Goal: Task Accomplishment & Management: Complete application form

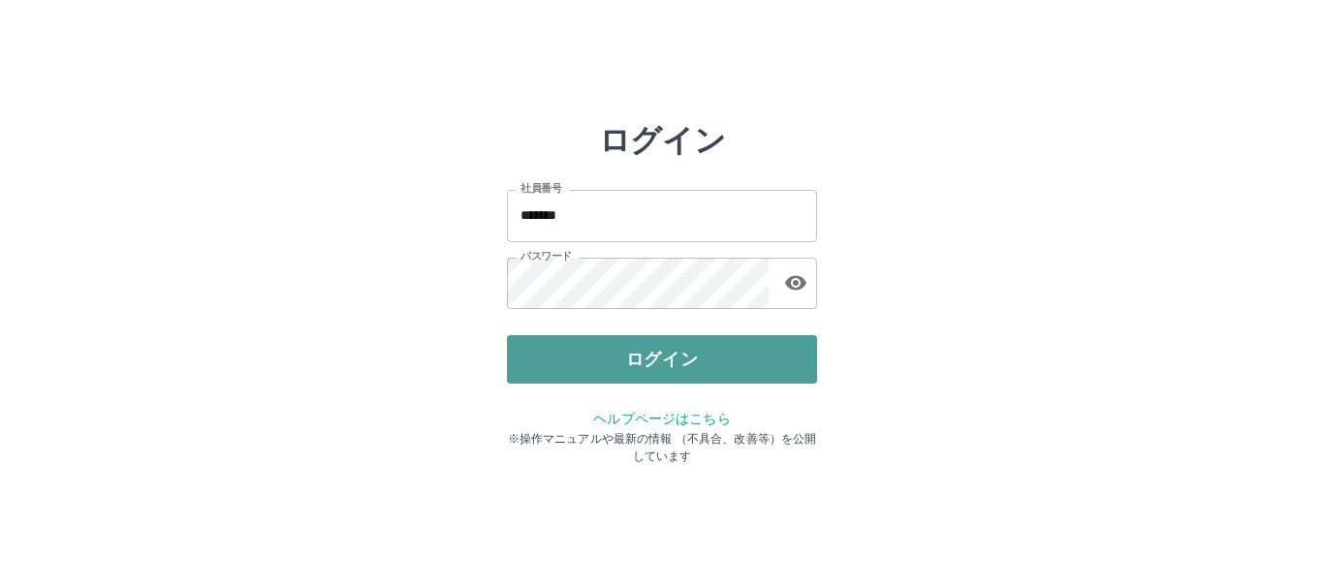
click at [543, 357] on button "ログイン" at bounding box center [662, 359] width 310 height 48
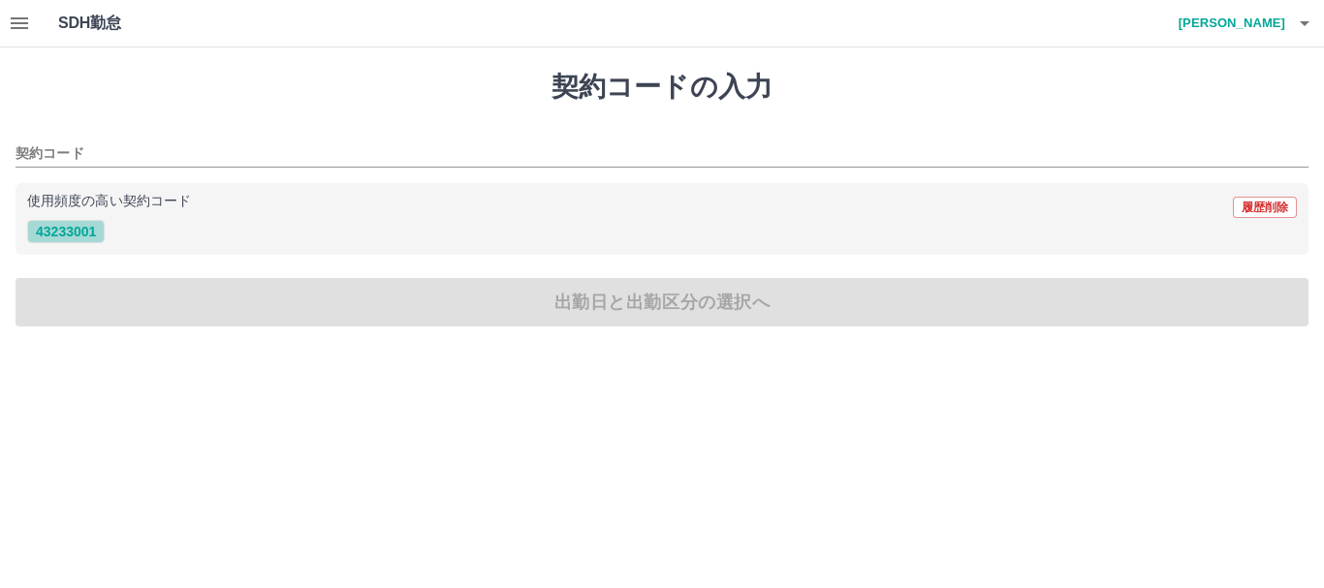
click at [82, 226] on button "43233001" at bounding box center [66, 231] width 78 height 23
type input "********"
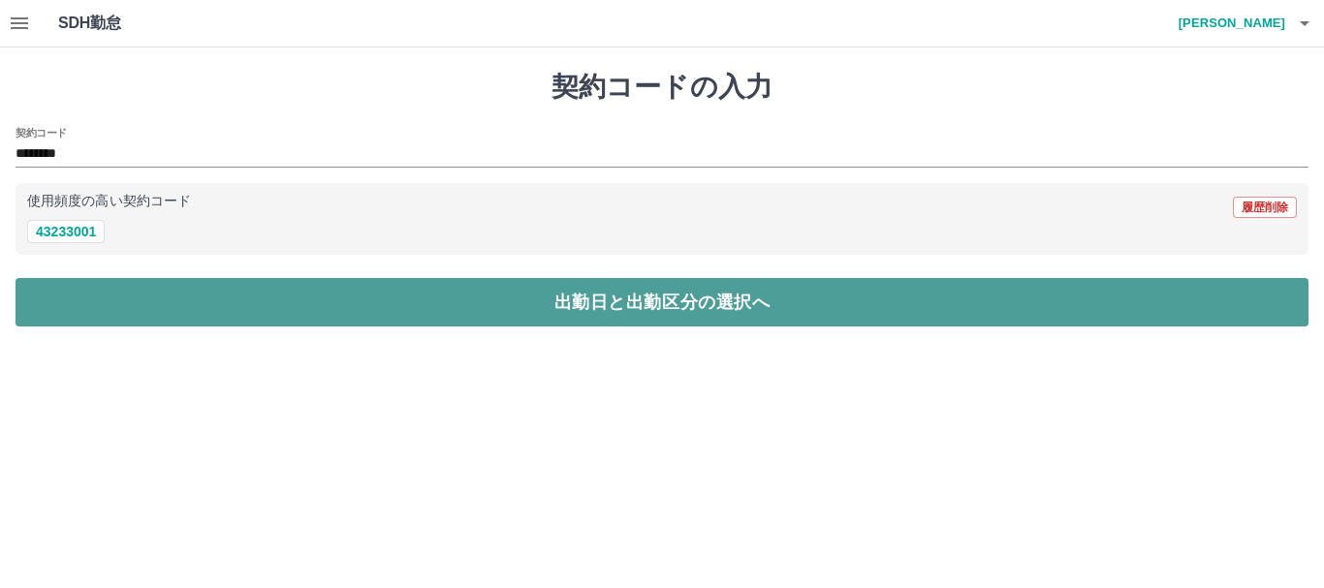
click at [157, 307] on button "出勤日と出勤区分の選択へ" at bounding box center [662, 302] width 1293 height 48
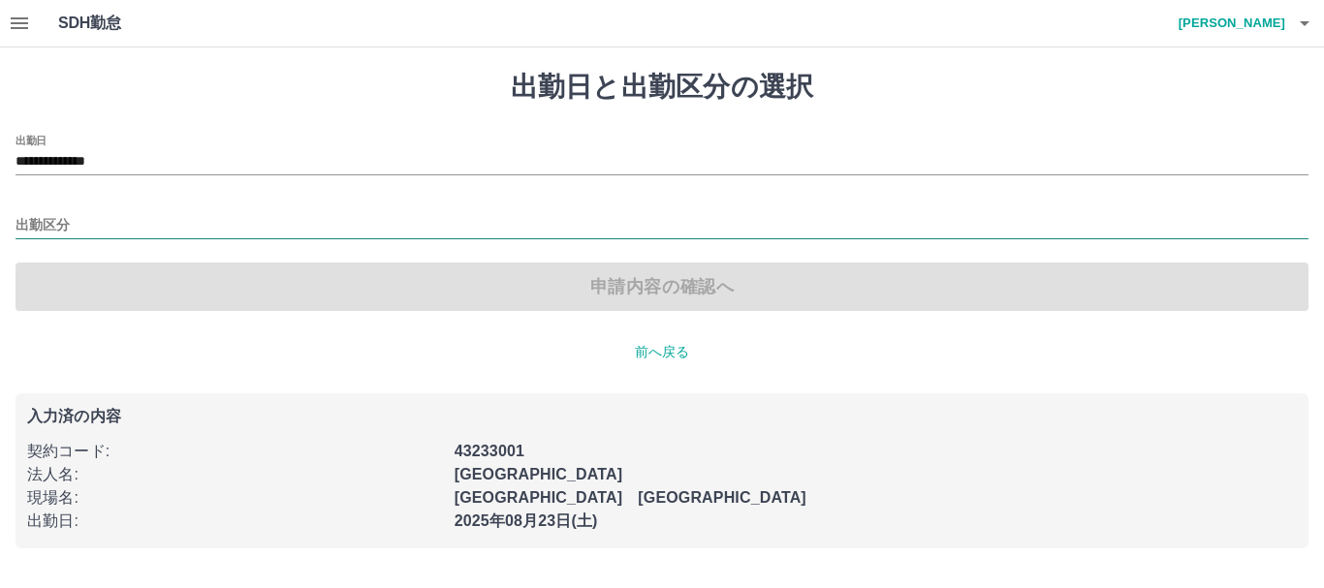
click at [57, 227] on input "出勤区分" at bounding box center [662, 226] width 1293 height 24
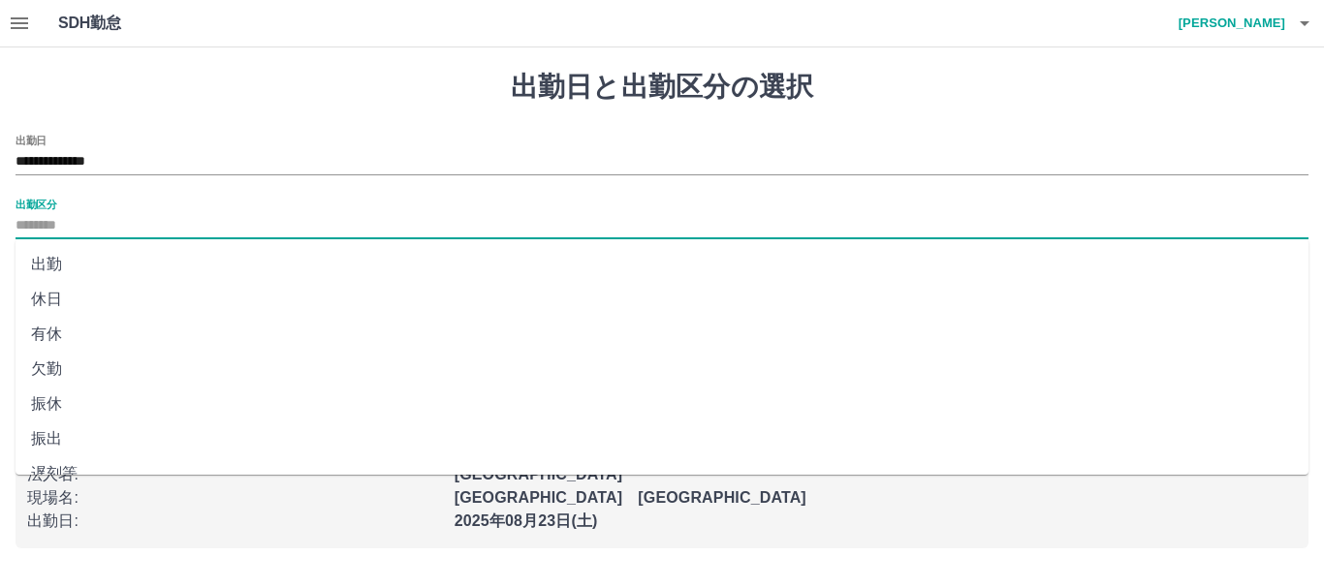
click at [50, 264] on li "出勤" at bounding box center [662, 264] width 1293 height 35
type input "**"
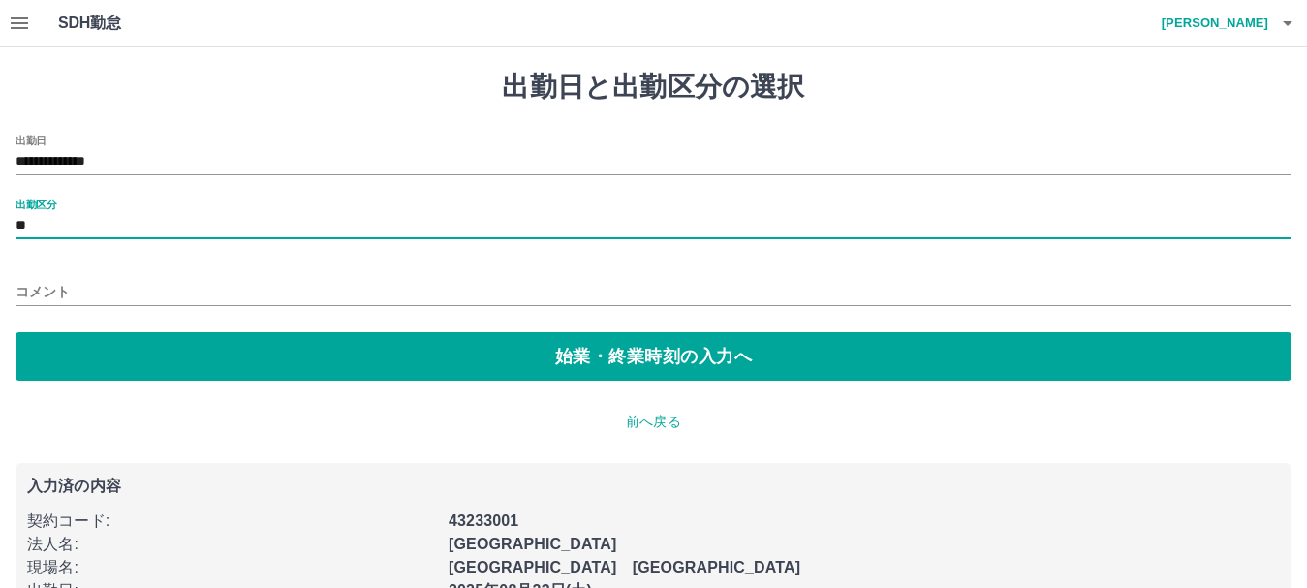
click at [21, 282] on input "コメント" at bounding box center [654, 292] width 1276 height 28
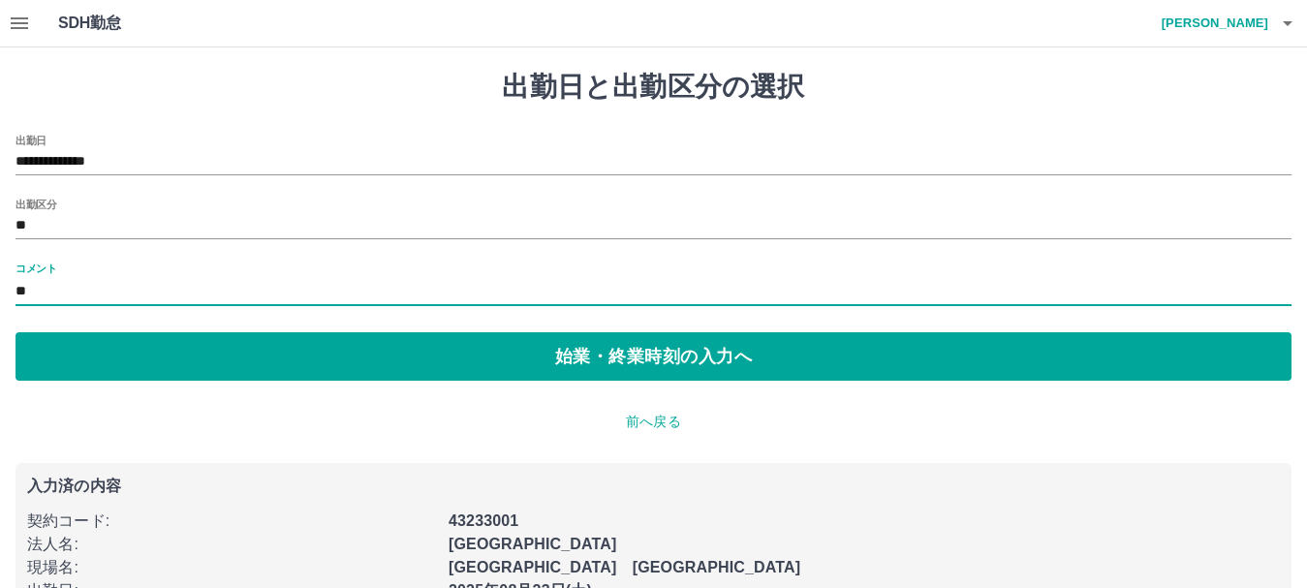
type input "*"
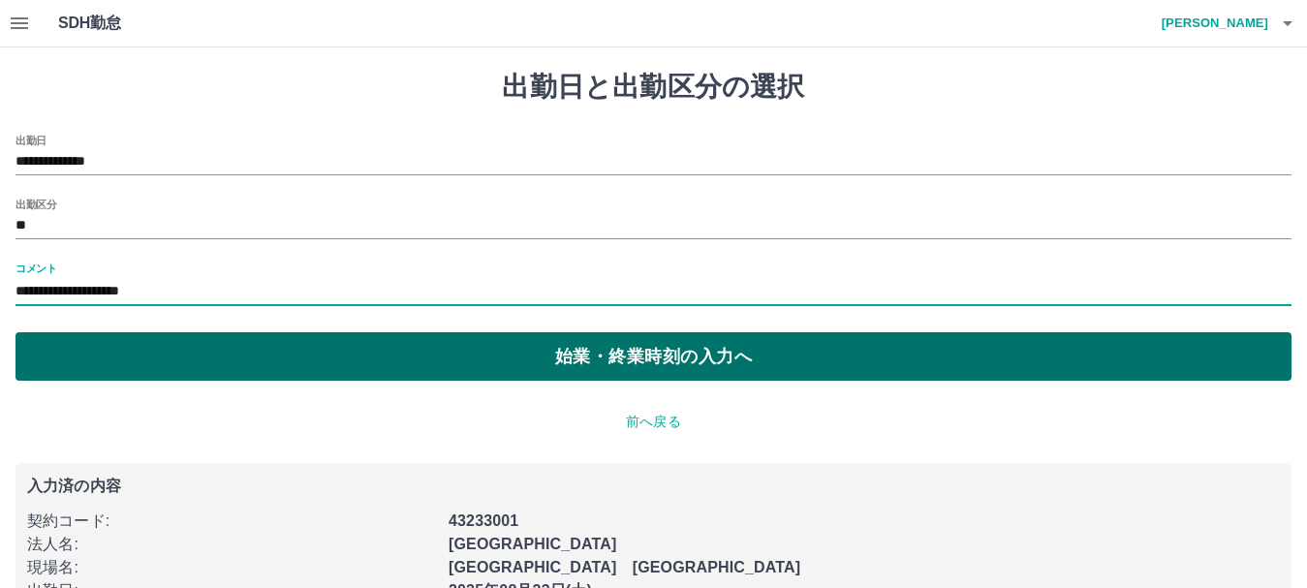
type input "**********"
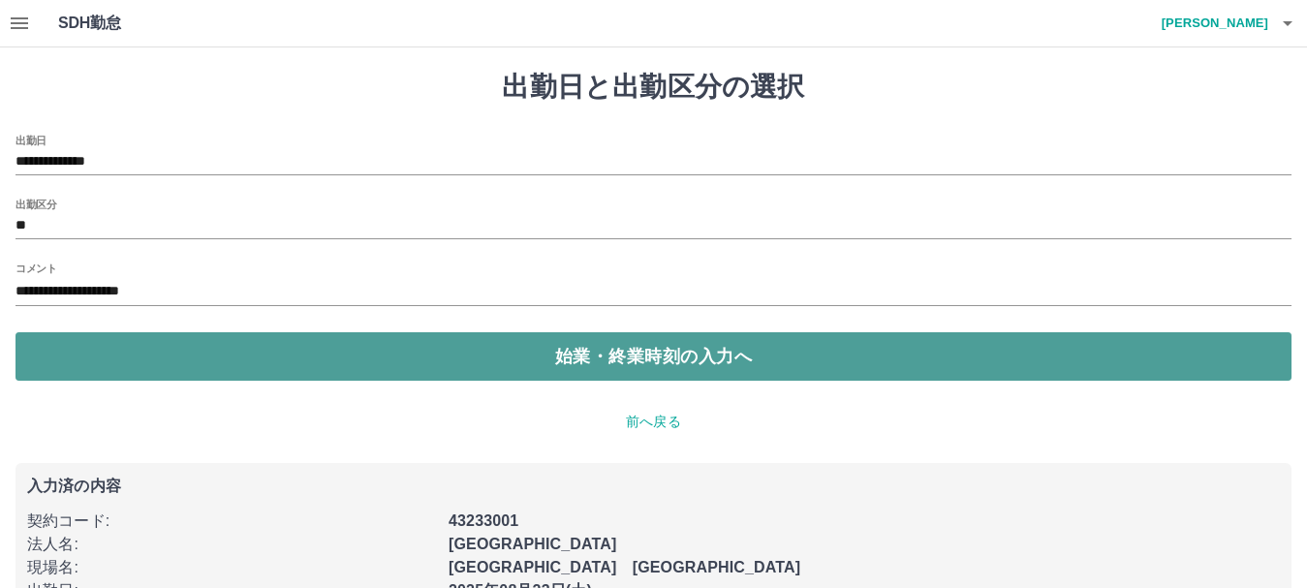
click at [263, 342] on button "始業・終業時刻の入力へ" at bounding box center [654, 356] width 1276 height 48
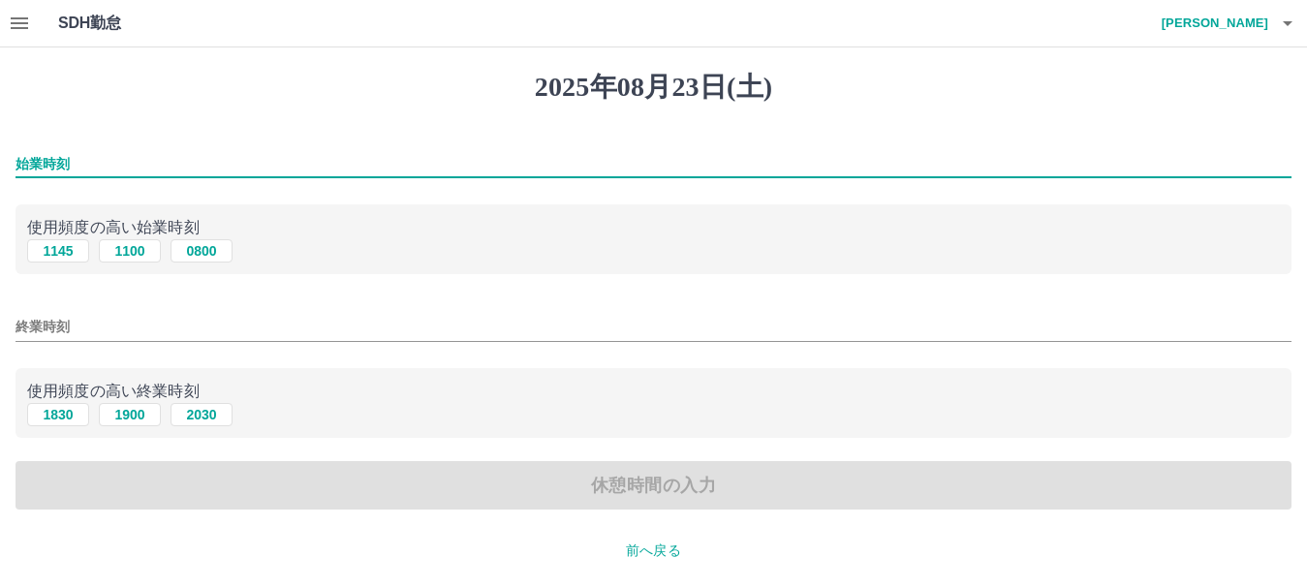
click at [36, 154] on input "始業時刻" at bounding box center [654, 164] width 1276 height 28
type input "****"
click at [41, 324] on input "終業時刻" at bounding box center [654, 327] width 1276 height 28
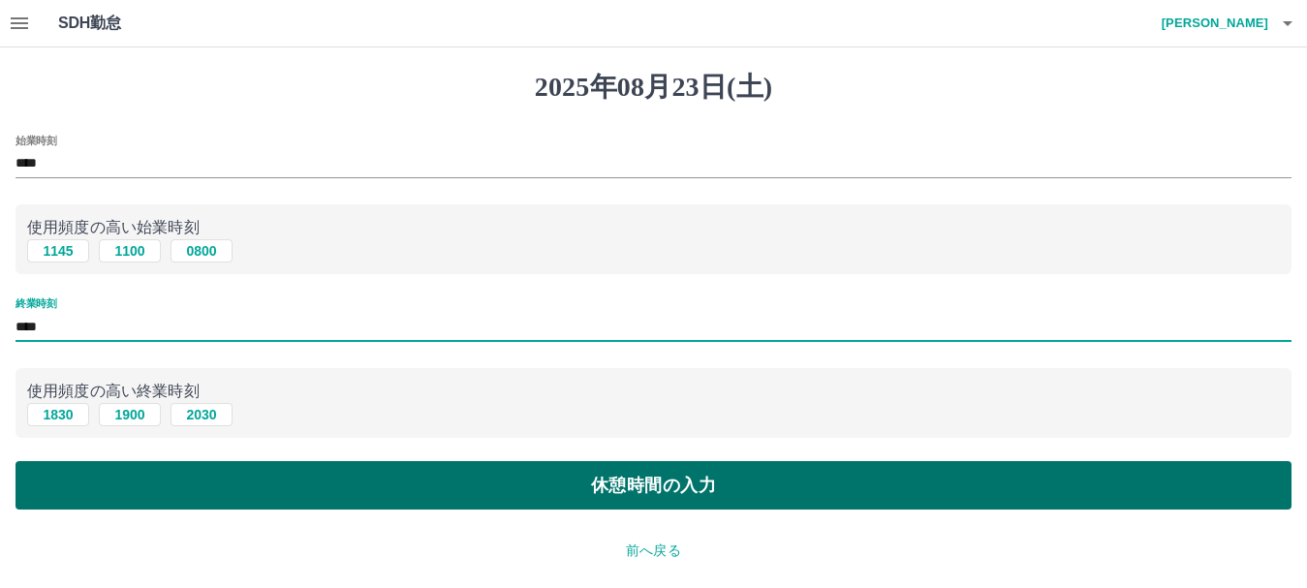
type input "****"
click at [217, 489] on button "休憩時間の入力" at bounding box center [654, 485] width 1276 height 48
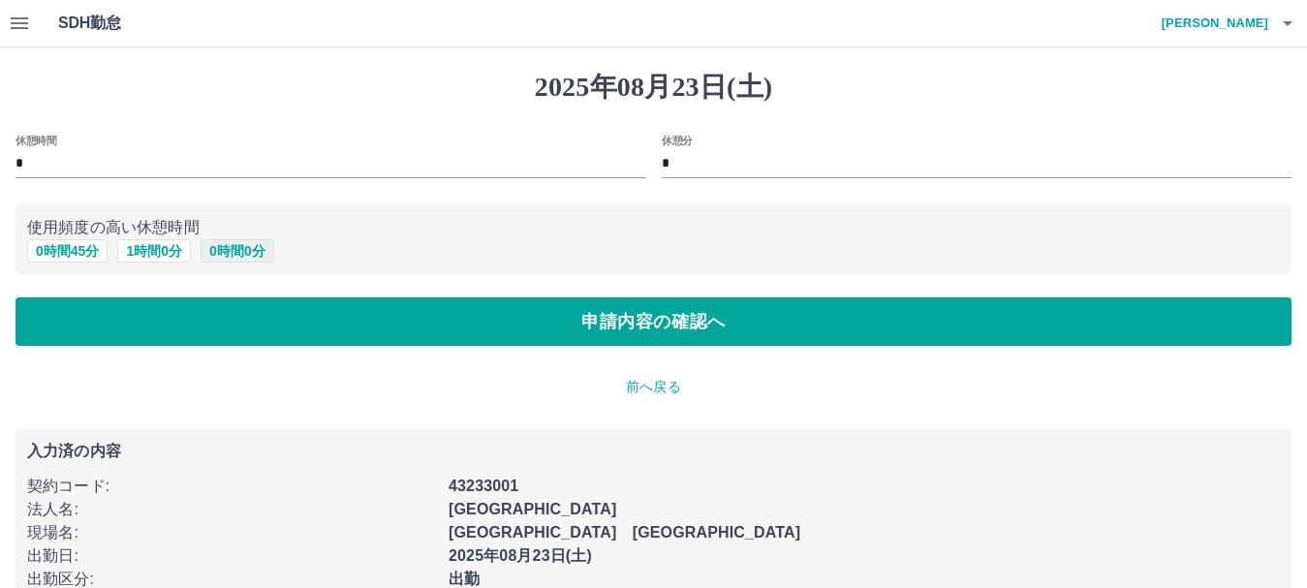
click at [247, 253] on button "0 時間 0 分" at bounding box center [238, 250] width 74 height 23
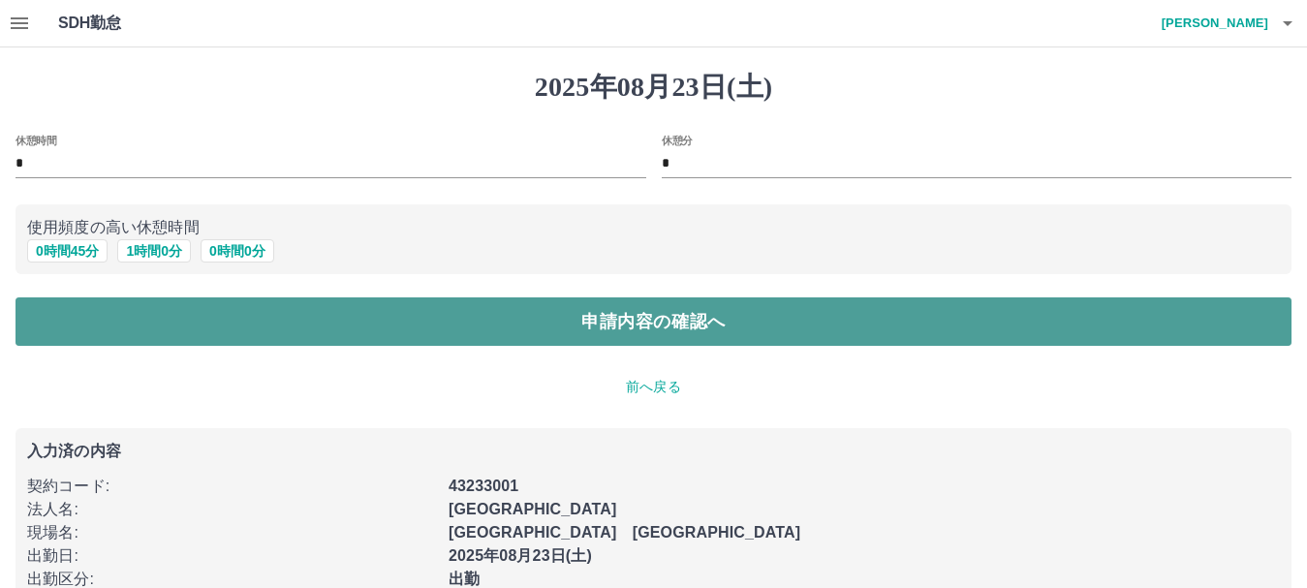
click at [384, 313] on button "申請内容の確認へ" at bounding box center [654, 322] width 1276 height 48
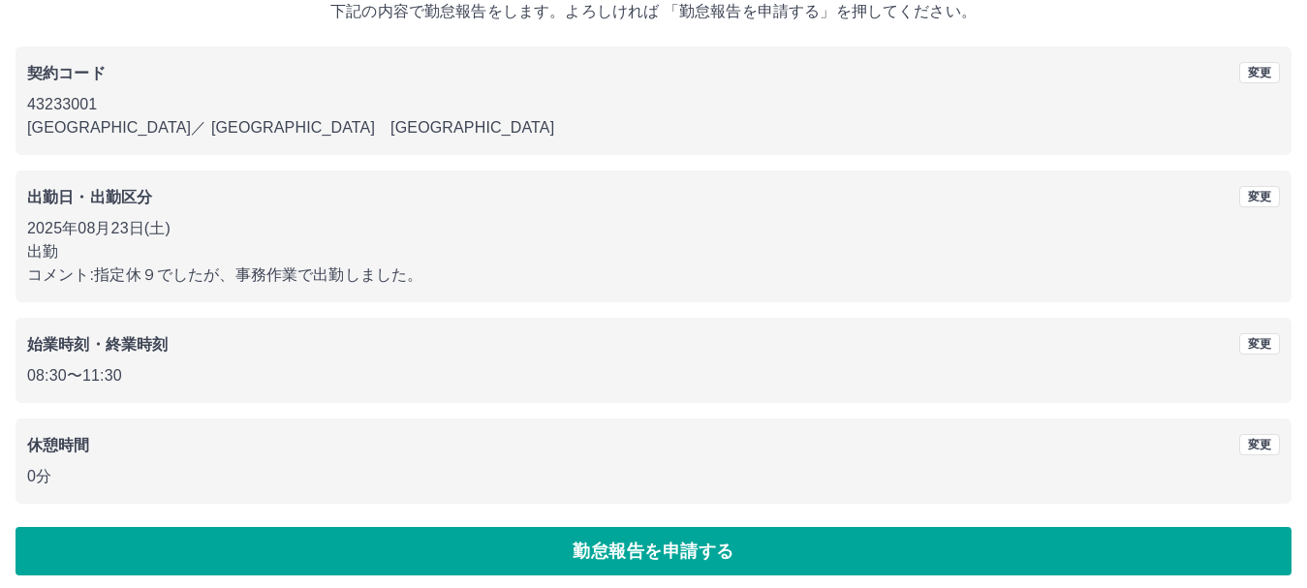
scroll to position [138, 0]
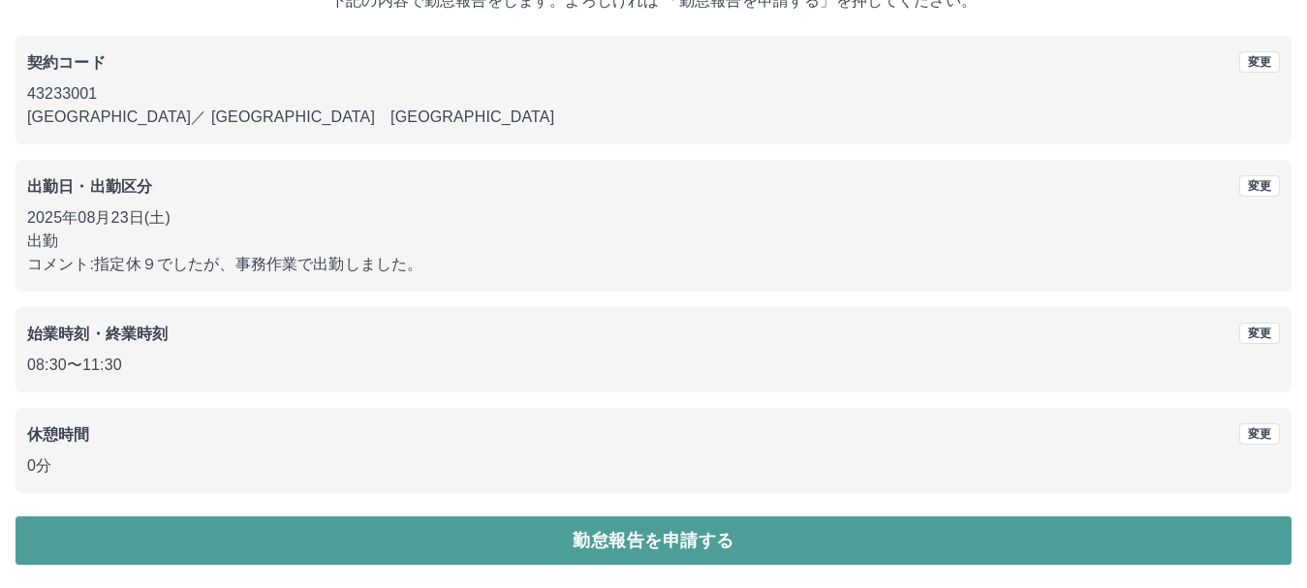
click at [720, 538] on button "勤怠報告を申請する" at bounding box center [654, 541] width 1276 height 48
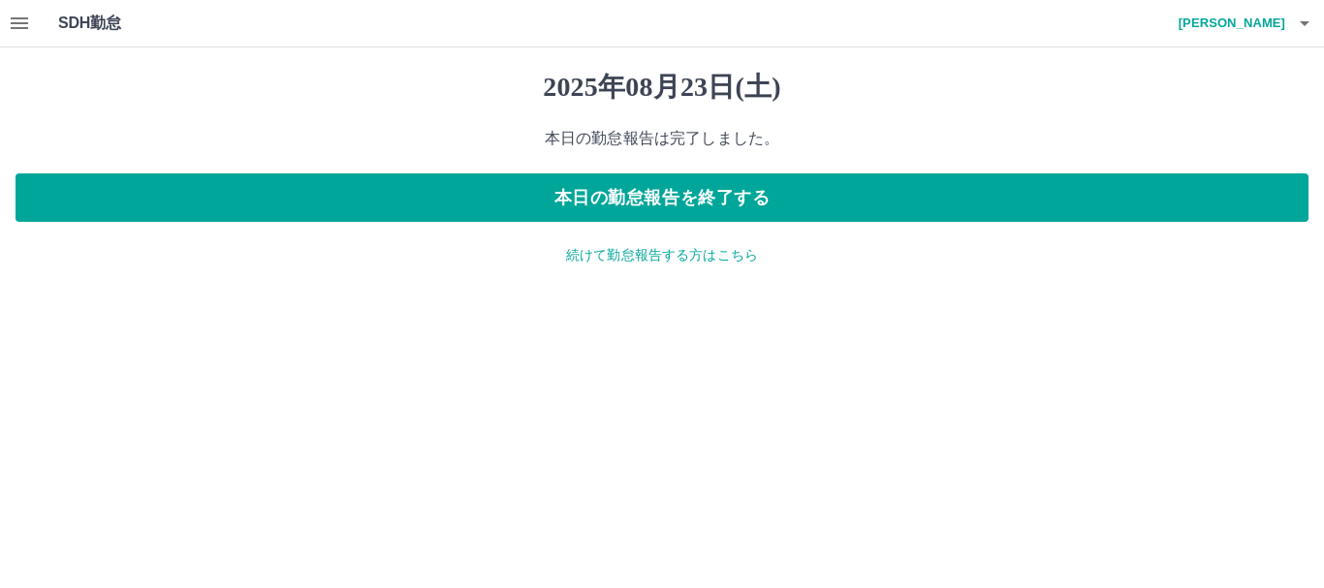
click at [586, 259] on p "続けて勤怠報告する方はこちら" at bounding box center [662, 255] width 1293 height 20
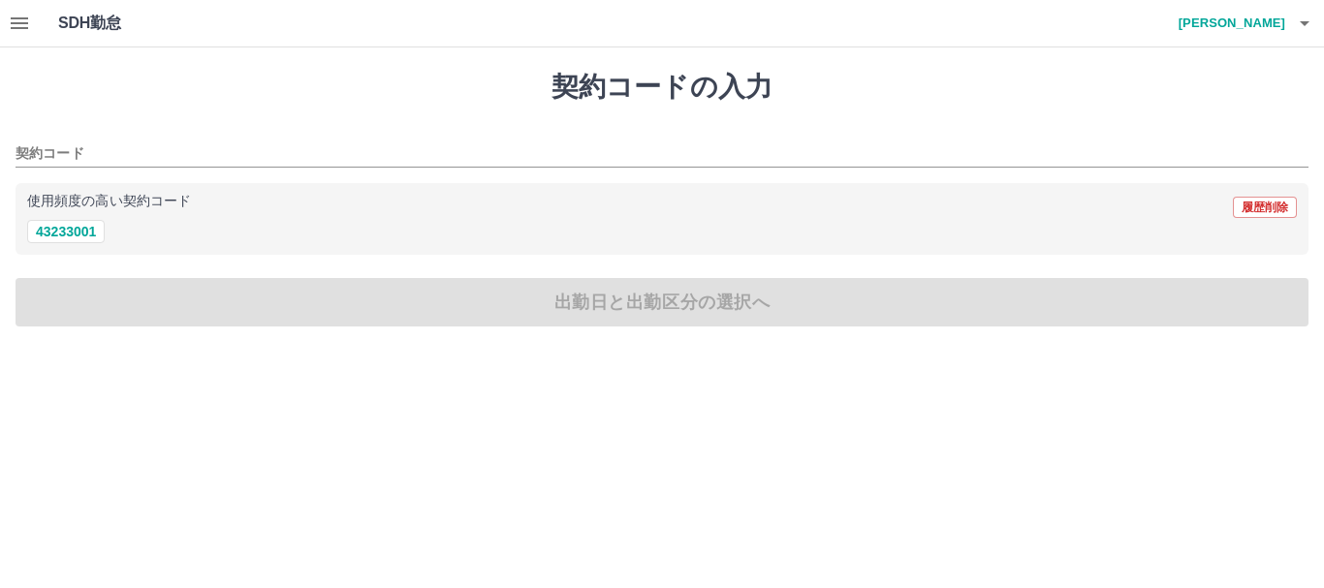
click at [26, 25] on icon "button" at bounding box center [19, 23] width 23 height 23
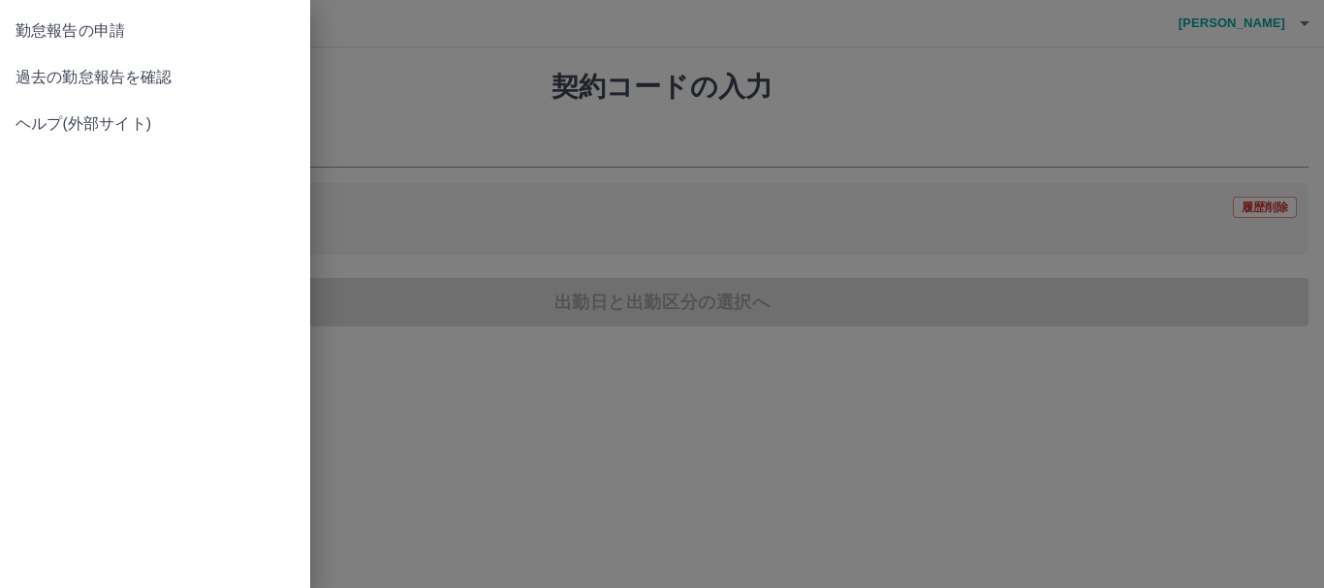
click at [63, 73] on span "過去の勤怠報告を確認" at bounding box center [155, 77] width 279 height 23
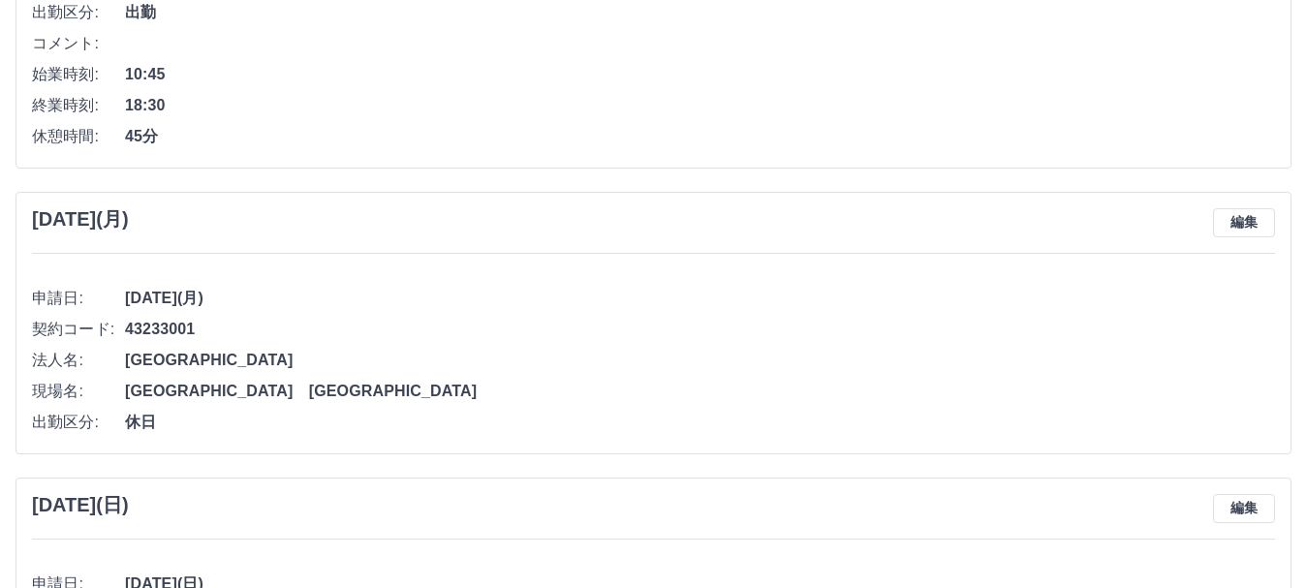
scroll to position [1279, 0]
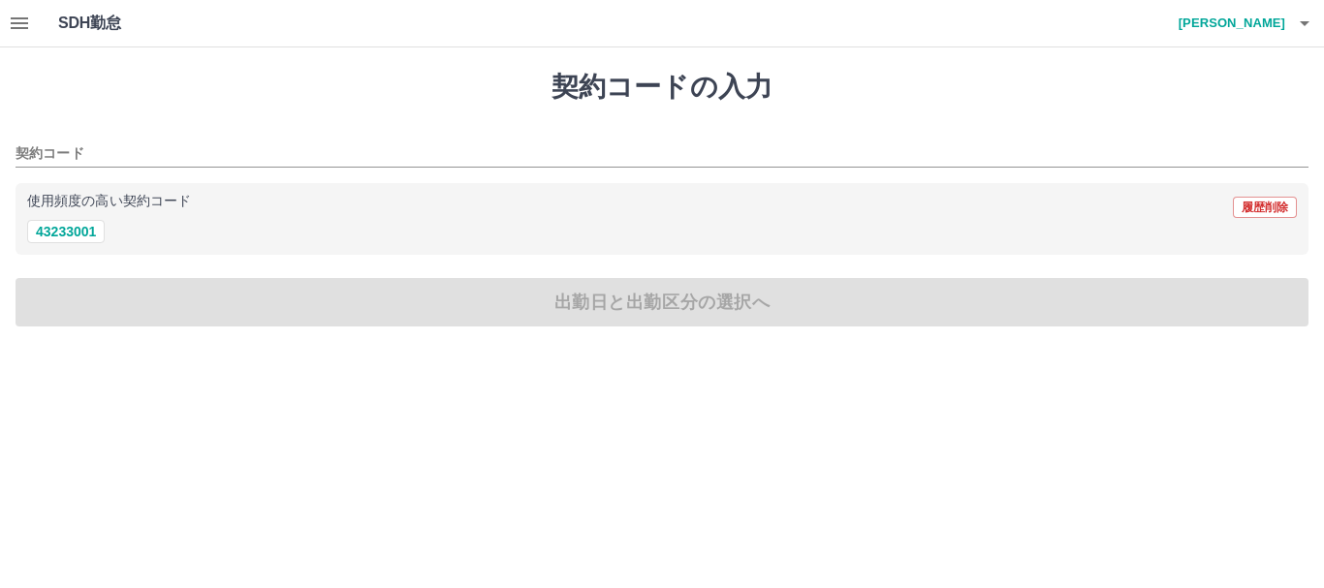
click at [20, 22] on icon "button" at bounding box center [19, 23] width 17 height 12
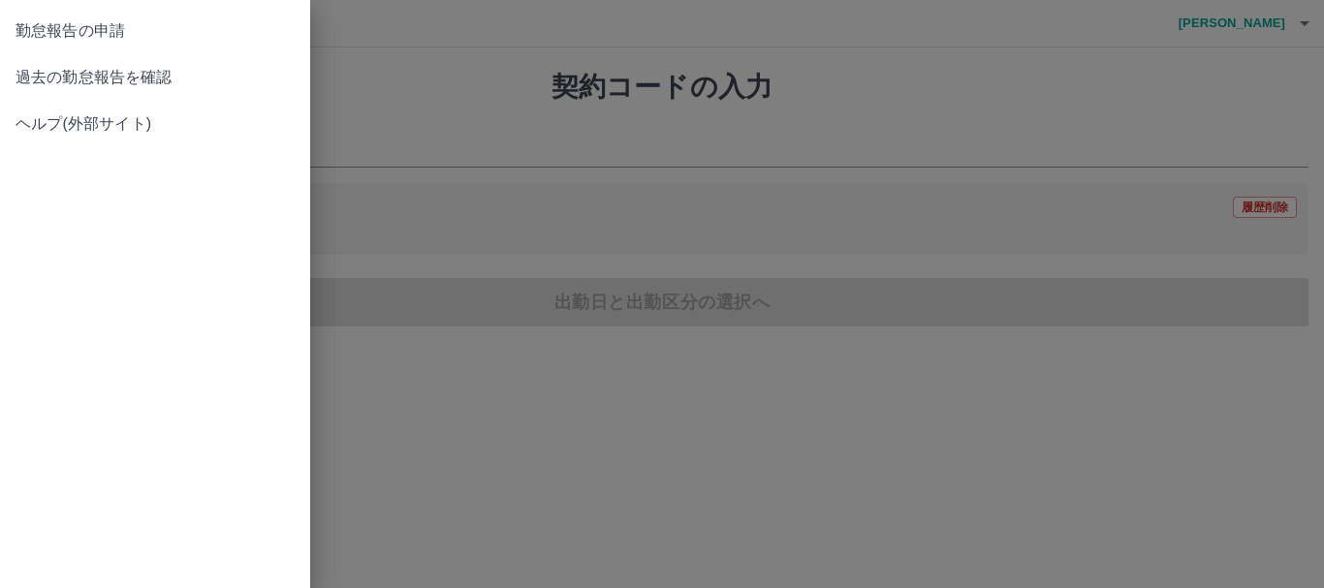
click at [54, 78] on span "過去の勤怠報告を確認" at bounding box center [155, 77] width 279 height 23
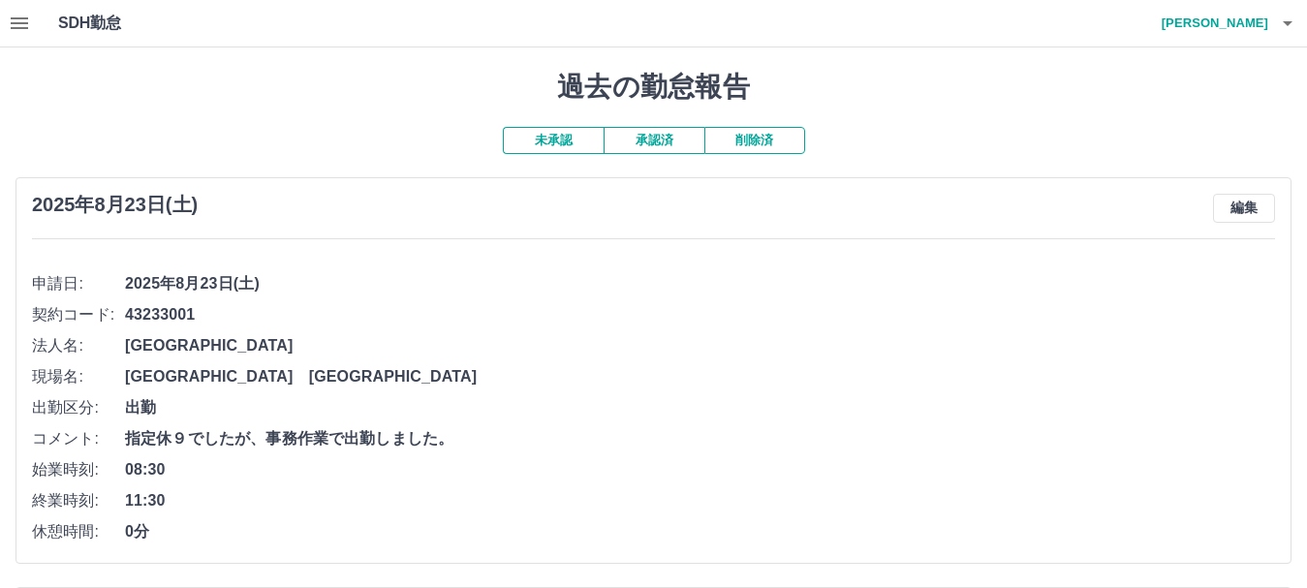
click at [537, 140] on div at bounding box center [653, 294] width 1307 height 588
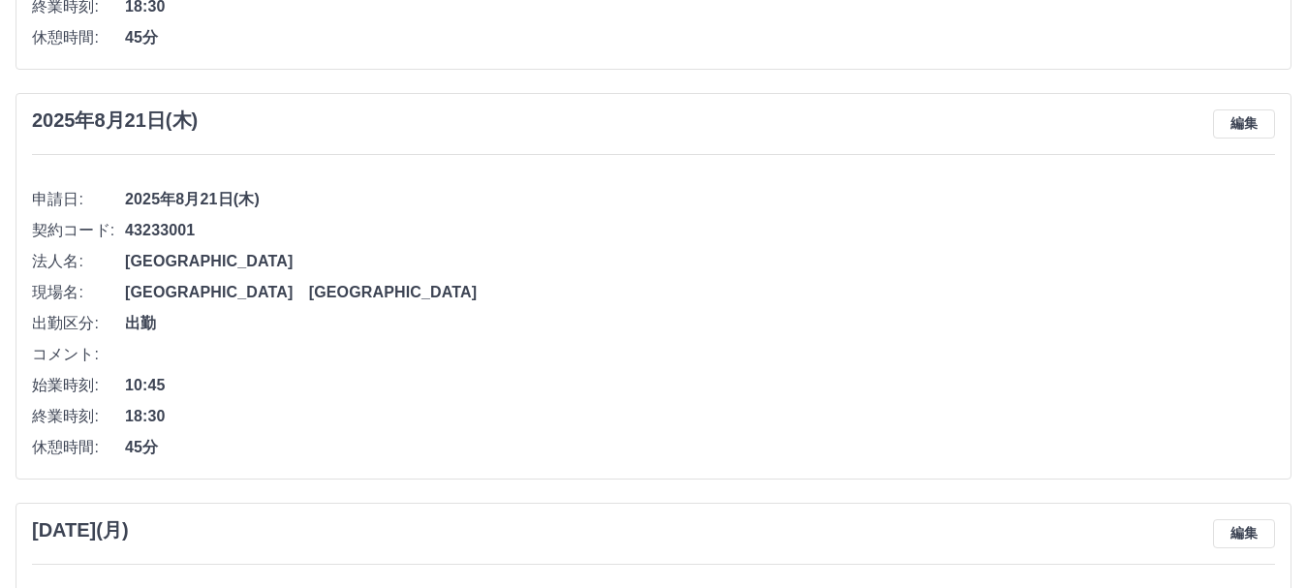
scroll to position [930, 0]
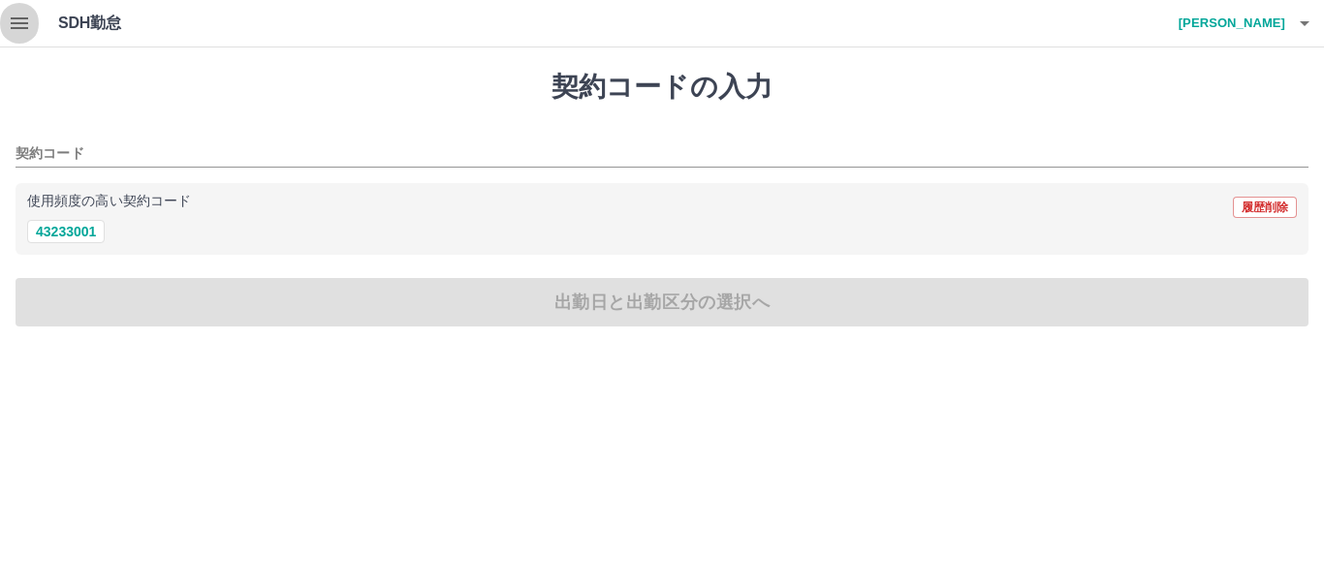
click at [28, 21] on icon "button" at bounding box center [19, 23] width 23 height 23
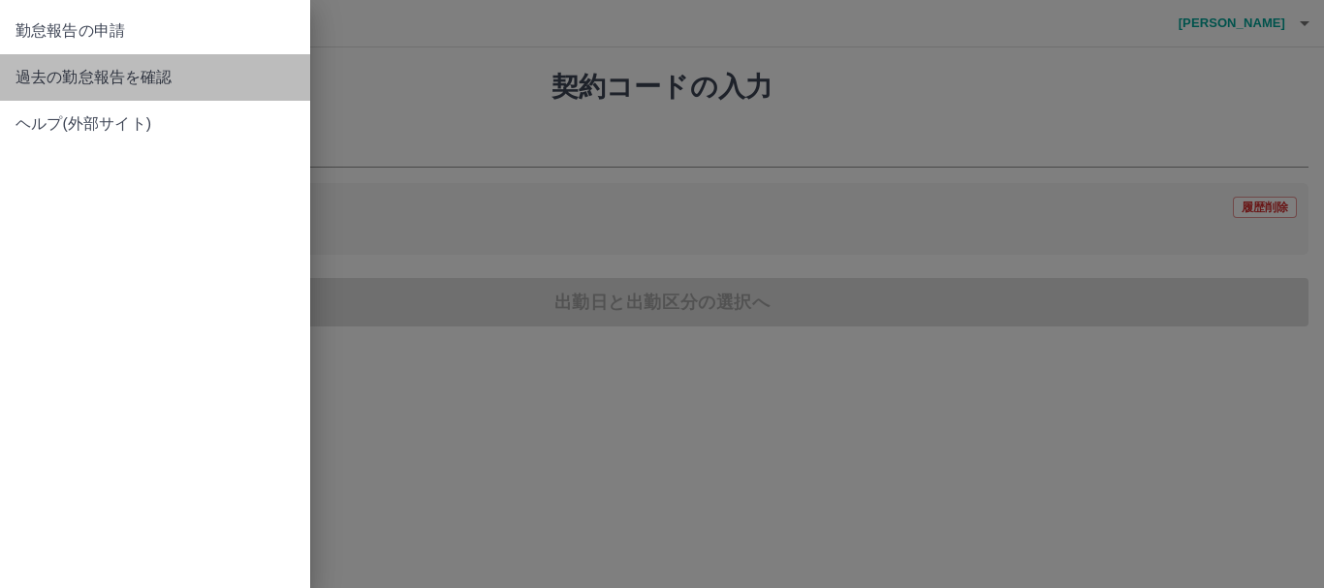
click at [102, 73] on span "過去の勤怠報告を確認" at bounding box center [155, 77] width 279 height 23
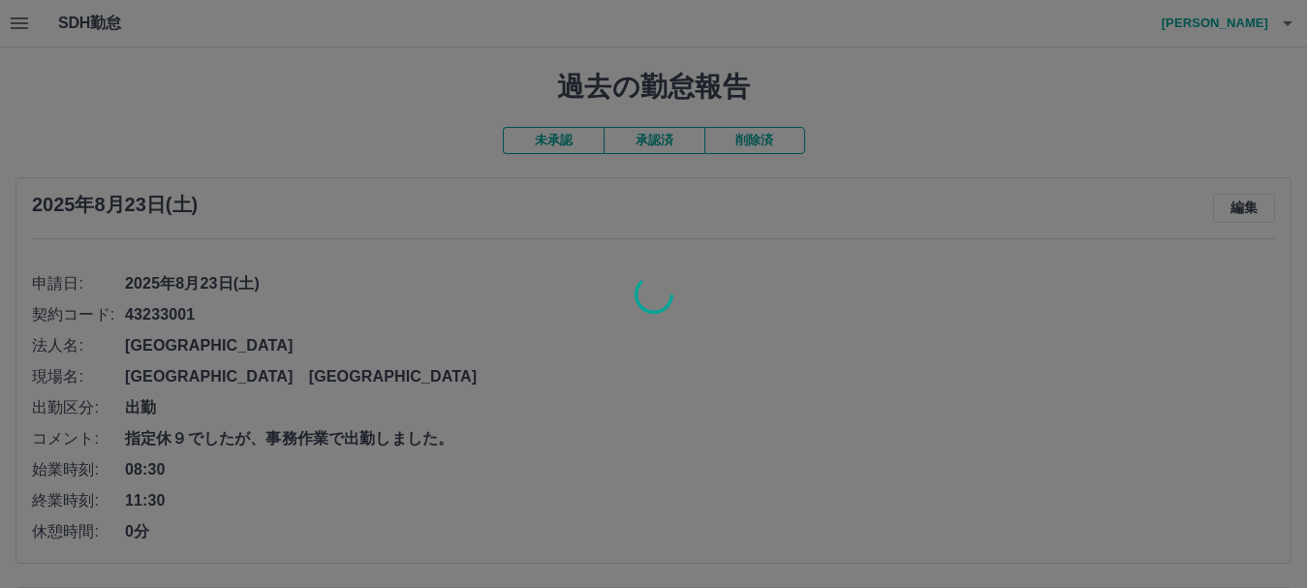
click at [631, 138] on div at bounding box center [653, 294] width 1307 height 588
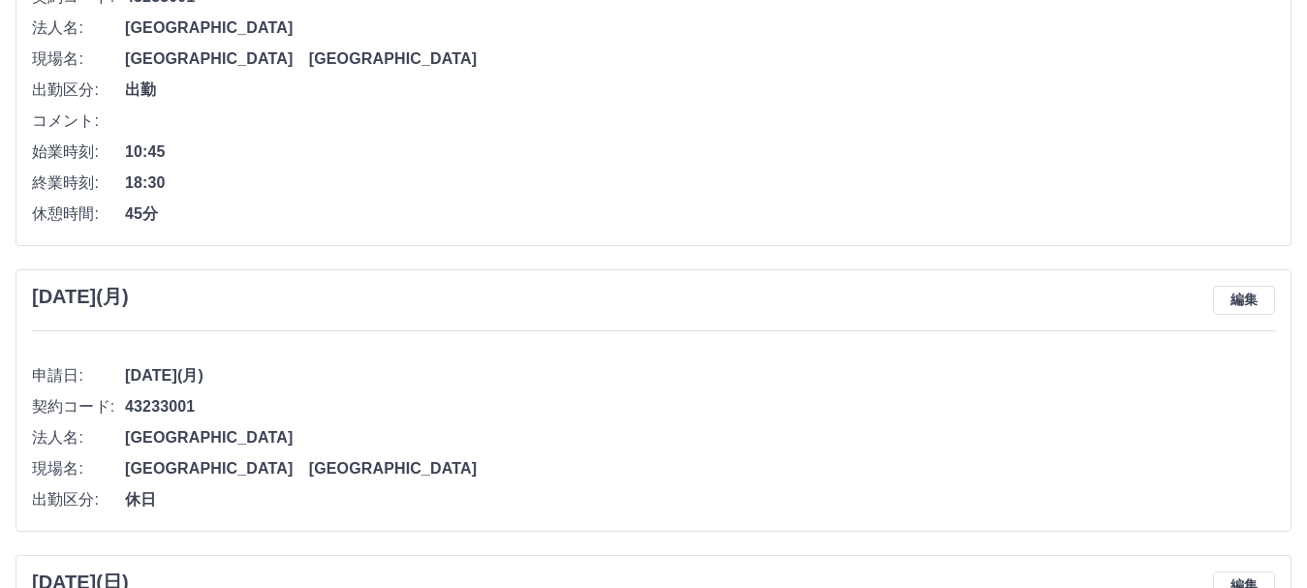
scroll to position [1202, 0]
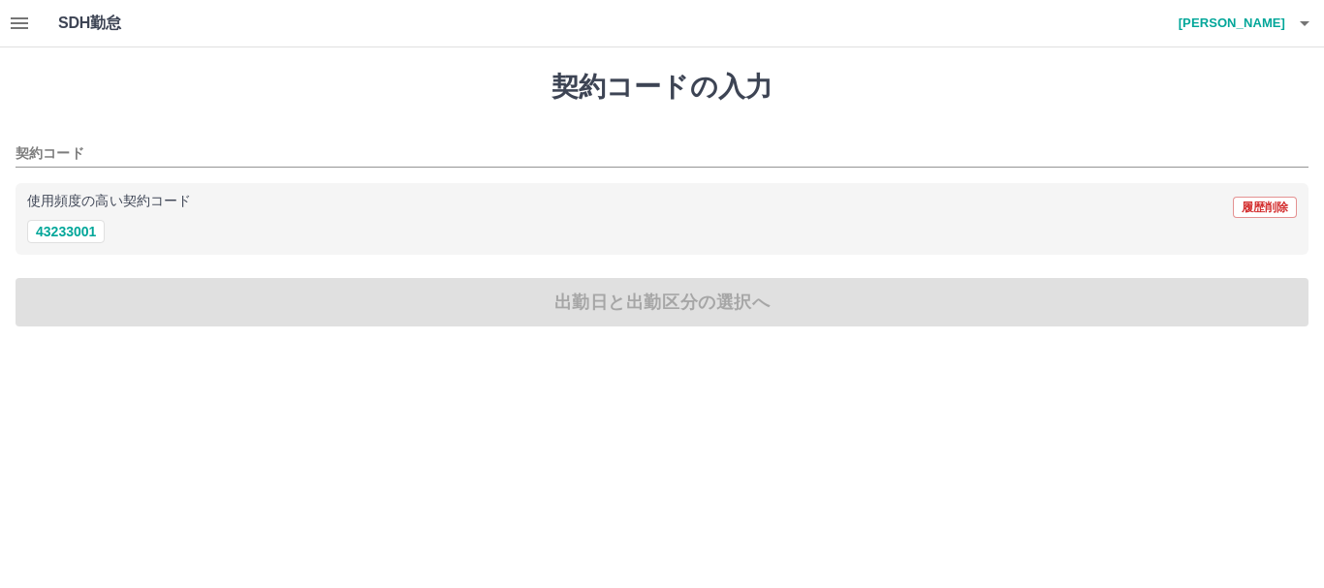
click at [24, 24] on icon "button" at bounding box center [19, 23] width 17 height 12
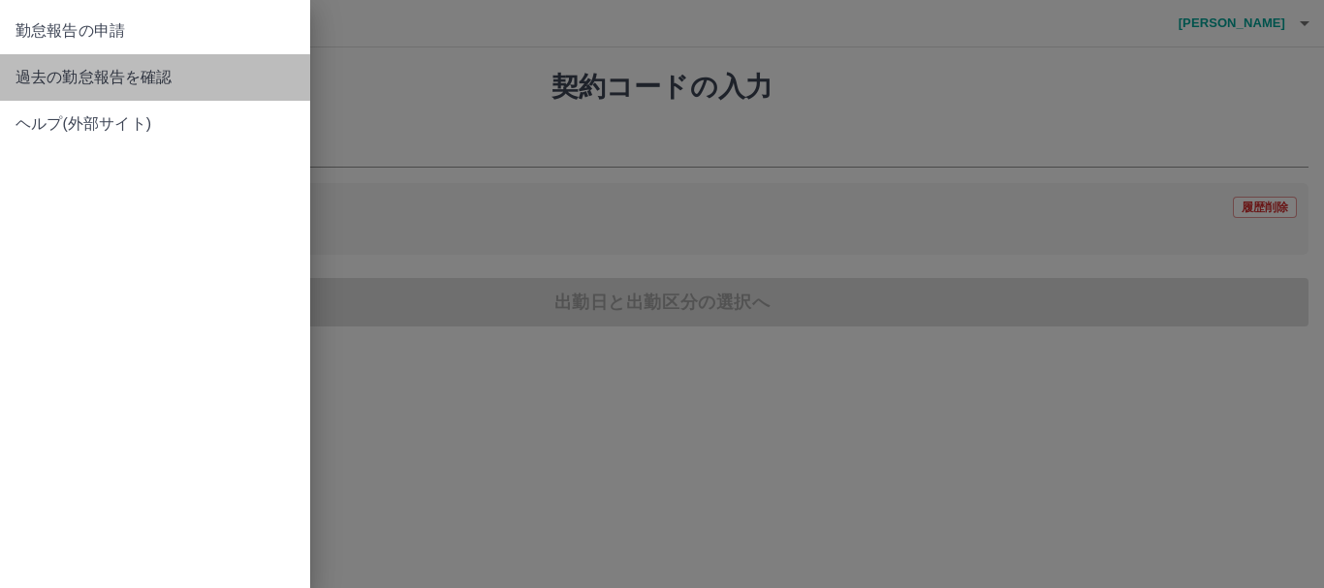
click at [118, 75] on span "過去の勤怠報告を確認" at bounding box center [155, 77] width 279 height 23
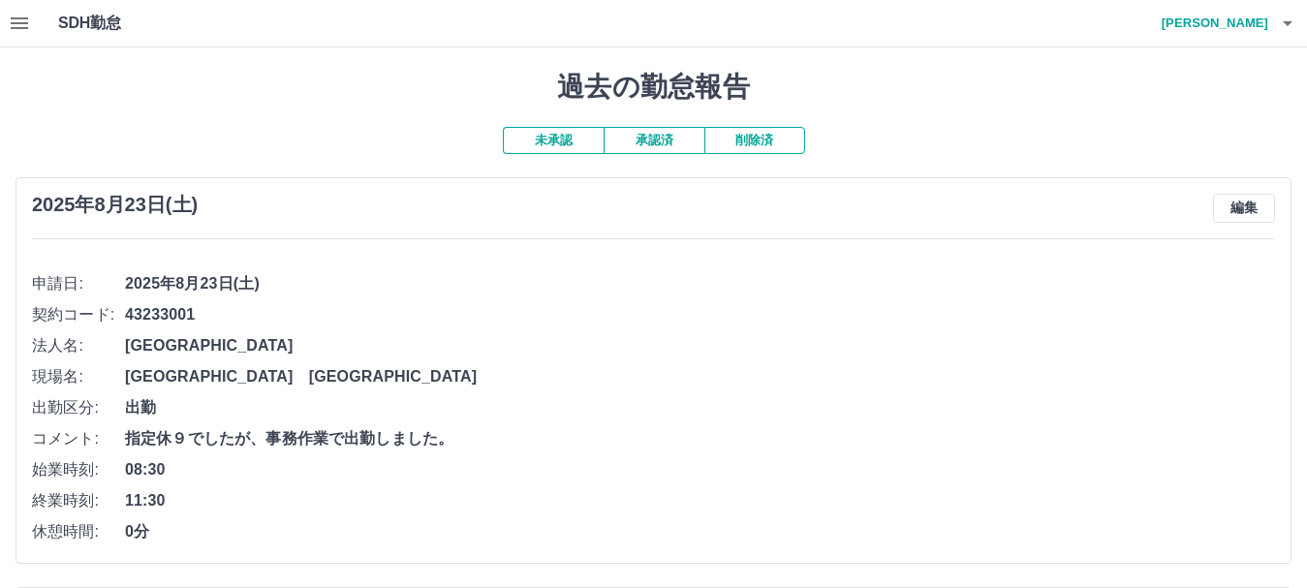
click at [634, 144] on button "承認済" at bounding box center [654, 140] width 101 height 27
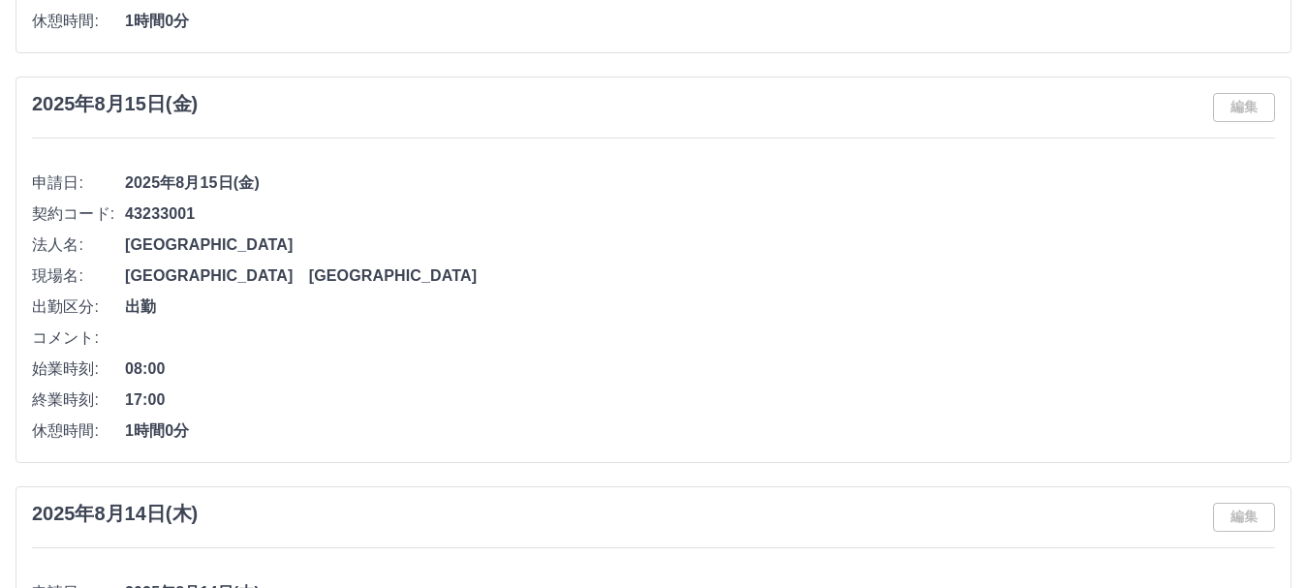
scroll to position [1369, 0]
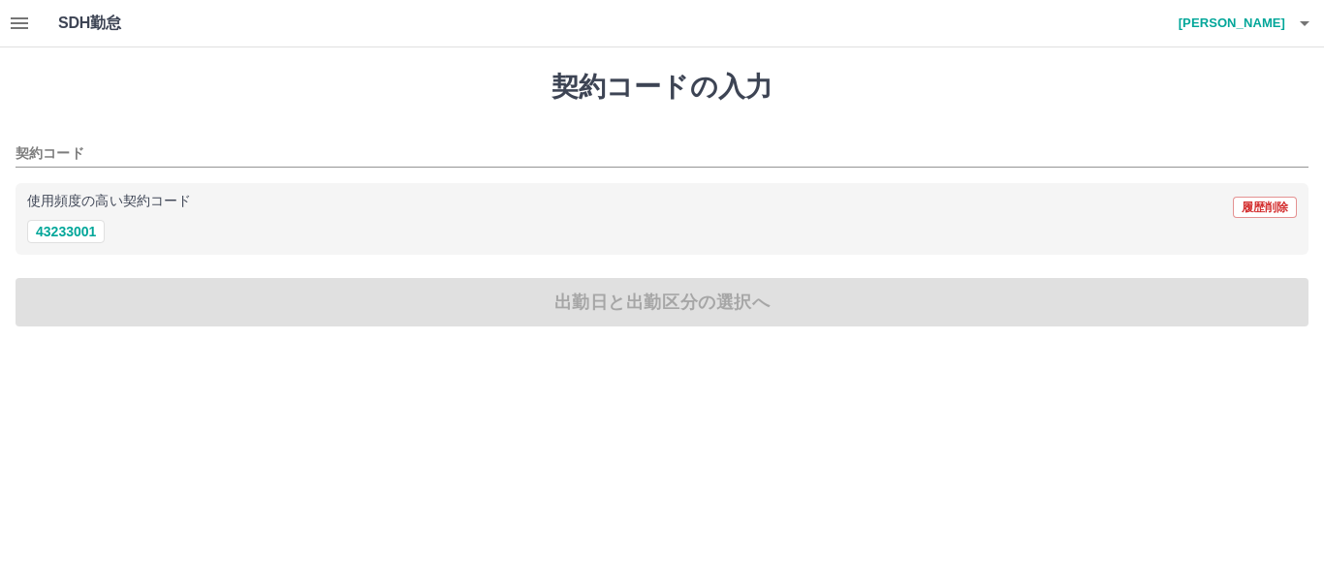
click at [1304, 24] on icon "button" at bounding box center [1305, 23] width 10 height 5
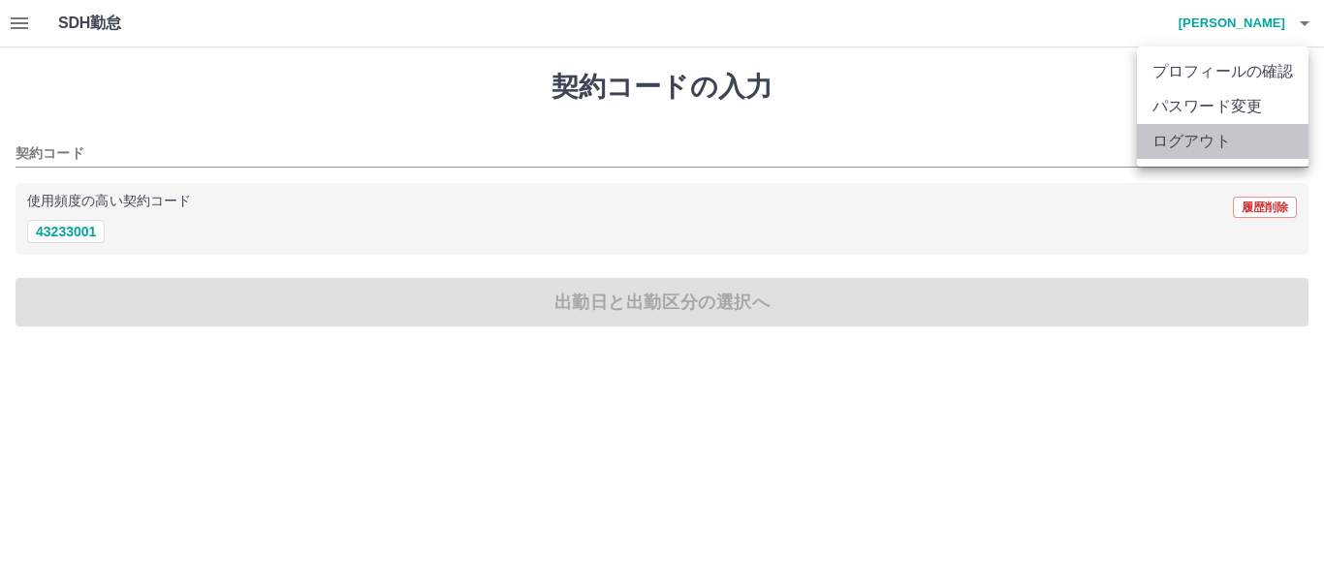
click at [1199, 139] on li "ログアウト" at bounding box center [1223, 141] width 172 height 35
